Goal: Information Seeking & Learning: Learn about a topic

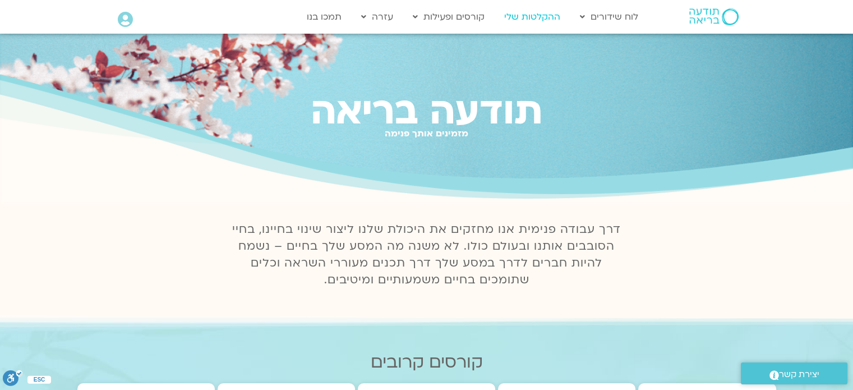
click at [538, 18] on link "ההקלטות שלי" at bounding box center [531, 16] width 67 height 21
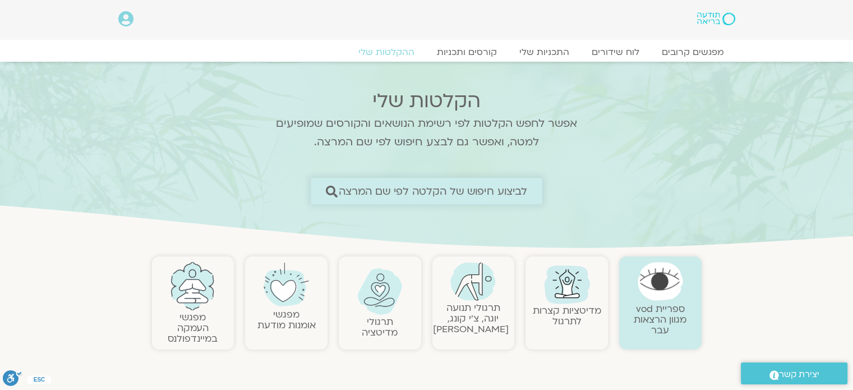
click at [515, 185] on span "לביצוע חיפוש של הקלטה לפי שם המרצה" at bounding box center [433, 191] width 189 height 12
click at [515, 193] on span "לביצוע חיפוש של הקלטה לפי שם המרצה" at bounding box center [433, 191] width 189 height 12
click at [344, 195] on span "לביצוע חיפוש של הקלטה לפי שם המרצה" at bounding box center [433, 191] width 189 height 12
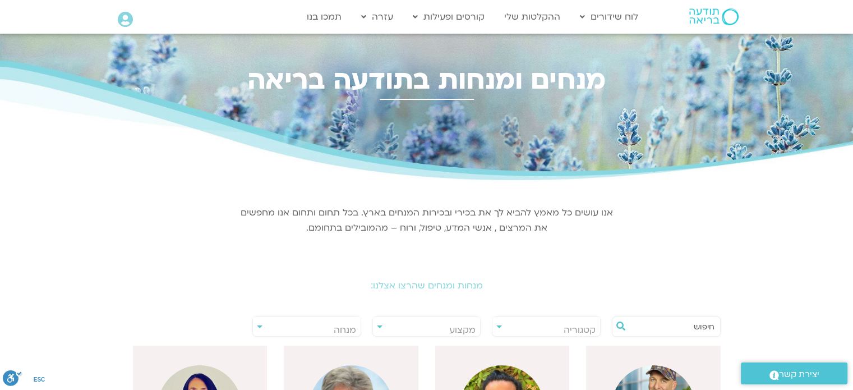
click at [329, 191] on div "אנו עושים כל מאמץ להביא לך את בכירי ובכירות המנחים בארץ. בכל תחום ותחום אנו מחפ…" at bounding box center [427, 219] width 376 height 56
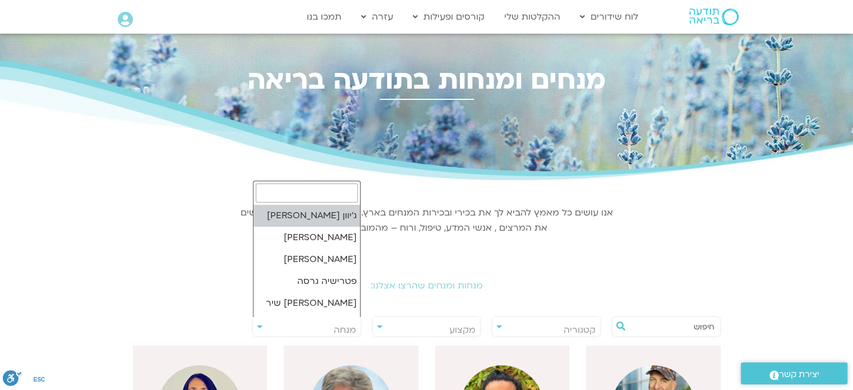
click at [268, 323] on span "מנחה" at bounding box center [307, 330] width 108 height 26
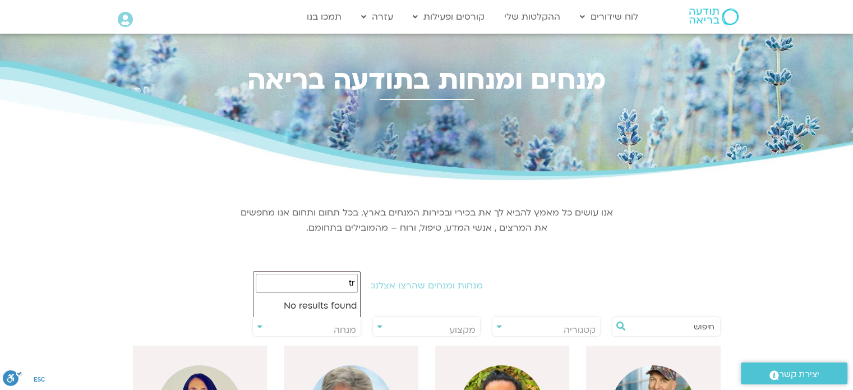
type input "t"
type input "ארנינה"
select select "****"
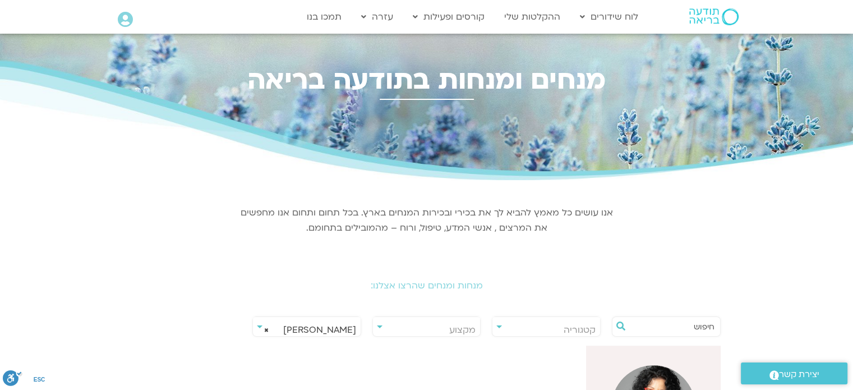
click at [309, 327] on span "× ארנינה קשתן" at bounding box center [307, 330] width 108 height 26
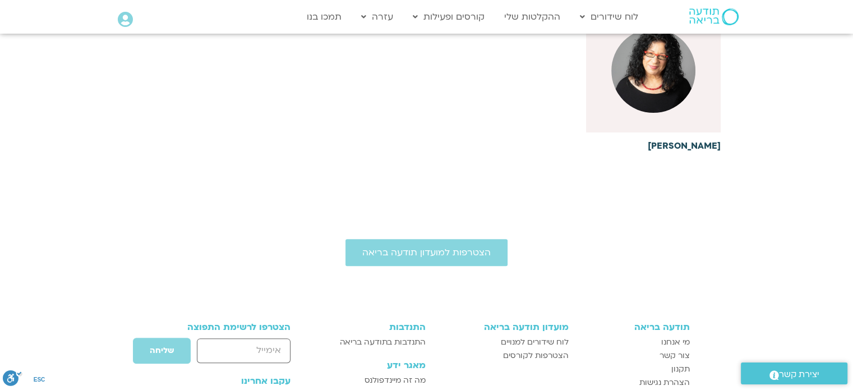
scroll to position [334, 0]
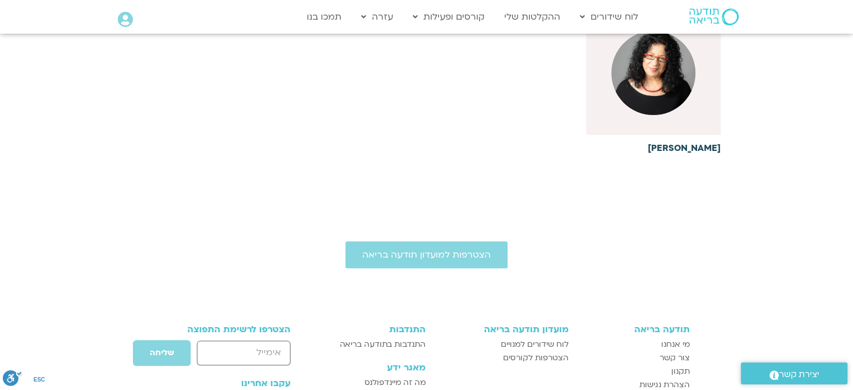
click at [710, 145] on h6 "ארנינה קשתן" at bounding box center [653, 148] width 135 height 10
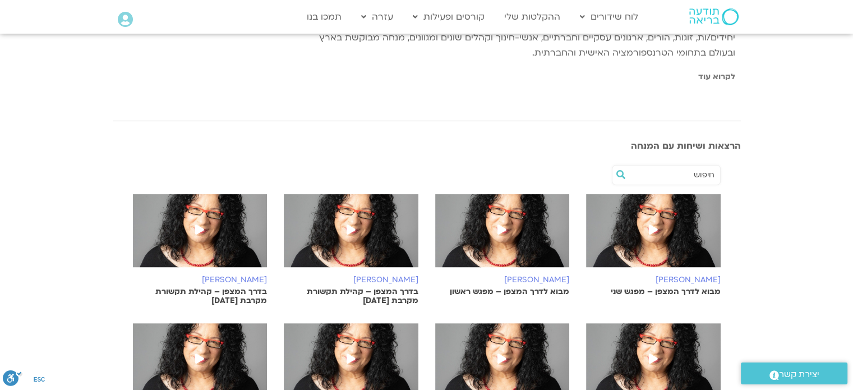
scroll to position [336, 0]
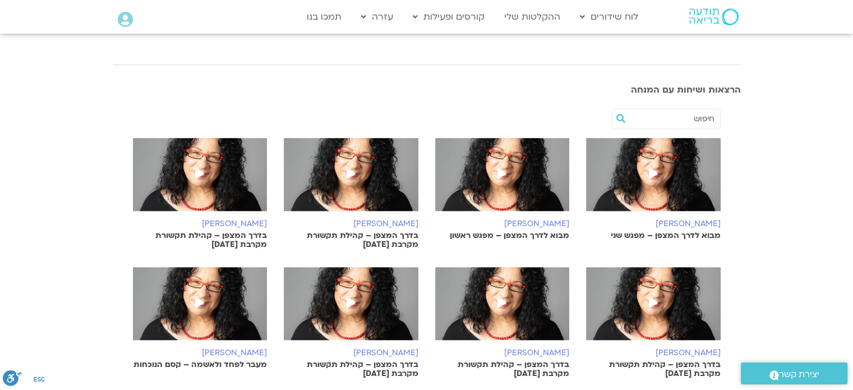
click at [650, 171] on icon at bounding box center [653, 173] width 9 height 10
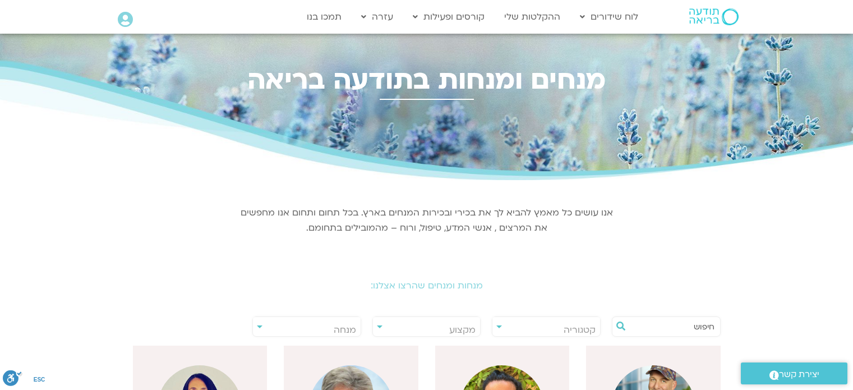
select select "****"
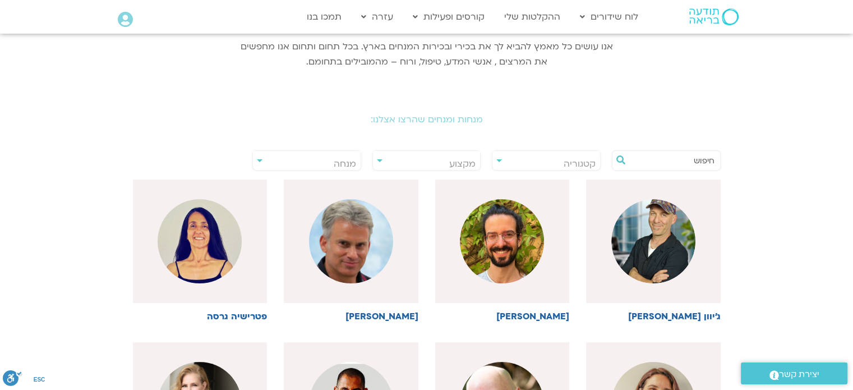
click at [509, 140] on div "**********" at bounding box center [426, 348] width 639 height 669
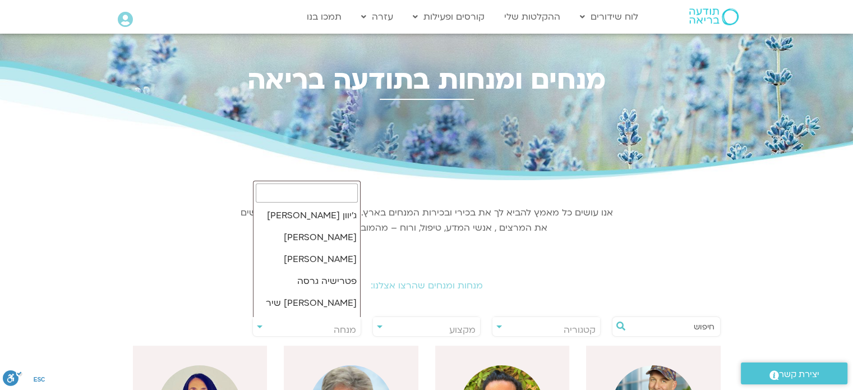
click at [262, 327] on span "מנחה" at bounding box center [307, 330] width 108 height 26
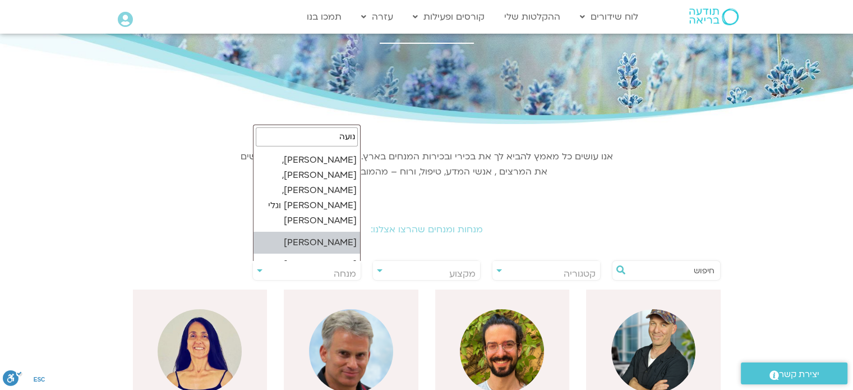
scroll to position [58, 0]
type input "נועה"
select select "****"
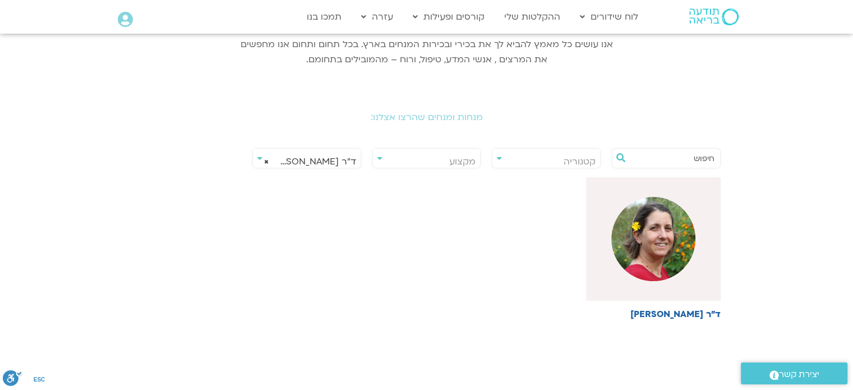
scroll to position [336, 0]
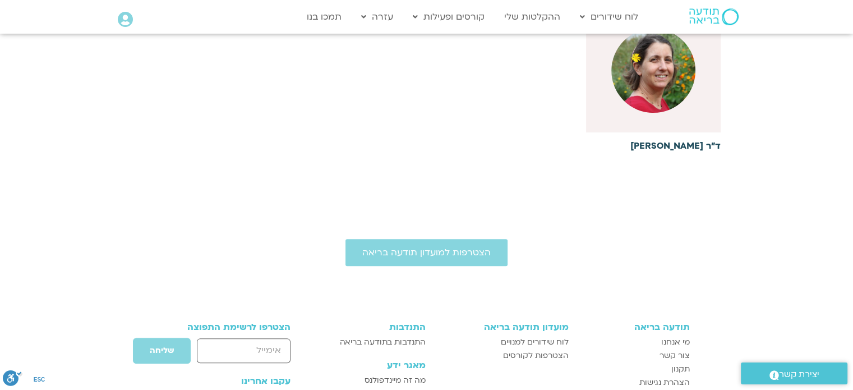
click at [673, 143] on h6 "ד"ר [PERSON_NAME]" at bounding box center [653, 146] width 135 height 10
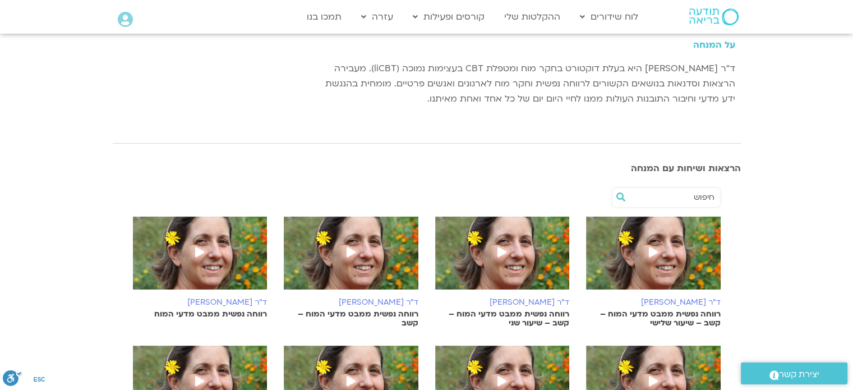
scroll to position [224, 0]
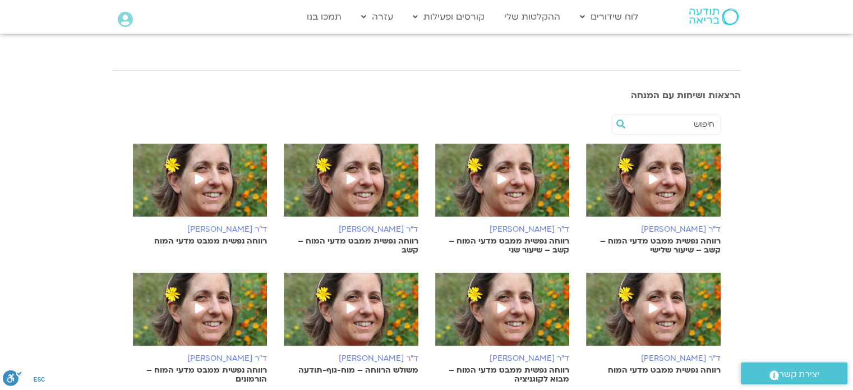
click at [671, 239] on p "רווחה נפשית ממבט מדעי המוח – קשב – שיעור שלישי" at bounding box center [653, 246] width 135 height 18
